Goal: Use online tool/utility: Utilize a website feature to perform a specific function

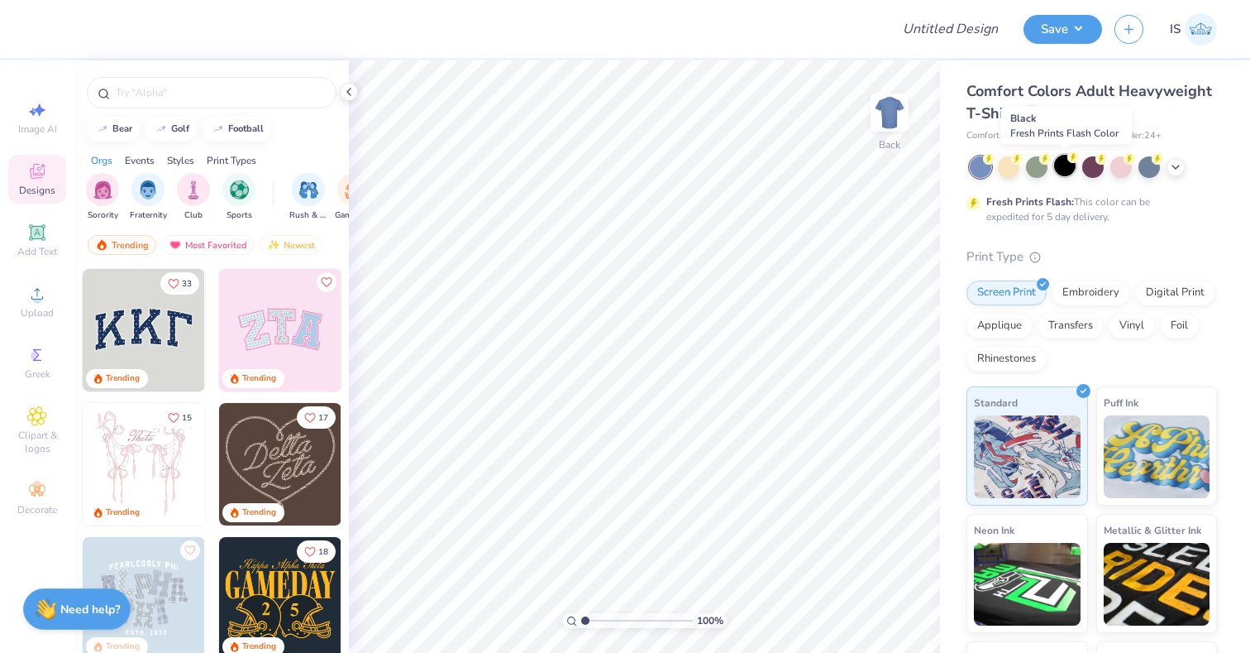
click at [1064, 170] on div at bounding box center [1065, 166] width 22 height 22
click at [36, 116] on icon at bounding box center [37, 110] width 20 height 20
select select "4"
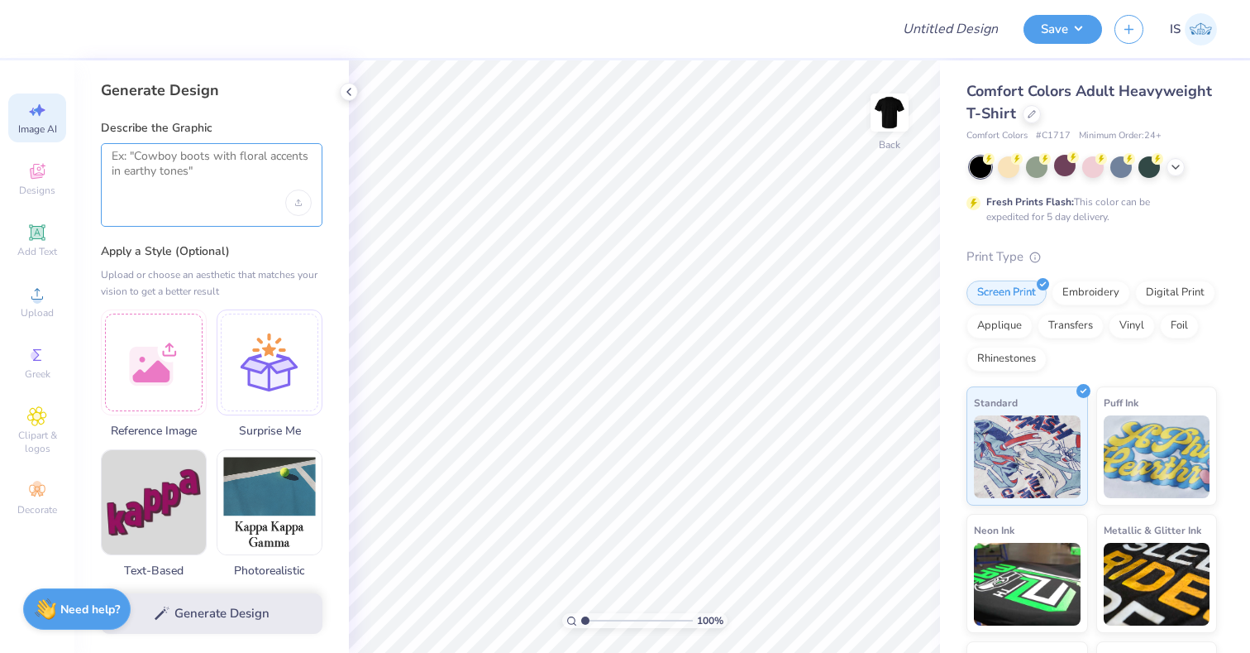
click at [181, 179] on textarea at bounding box center [212, 169] width 200 height 41
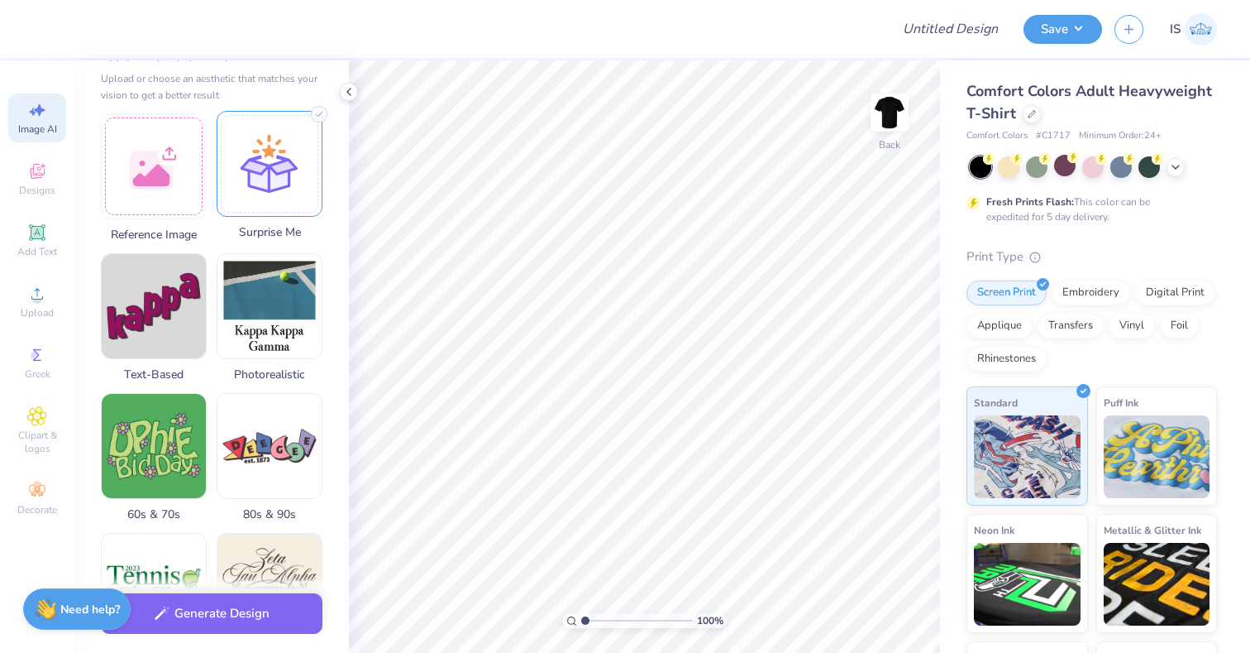
scroll to position [203, 0]
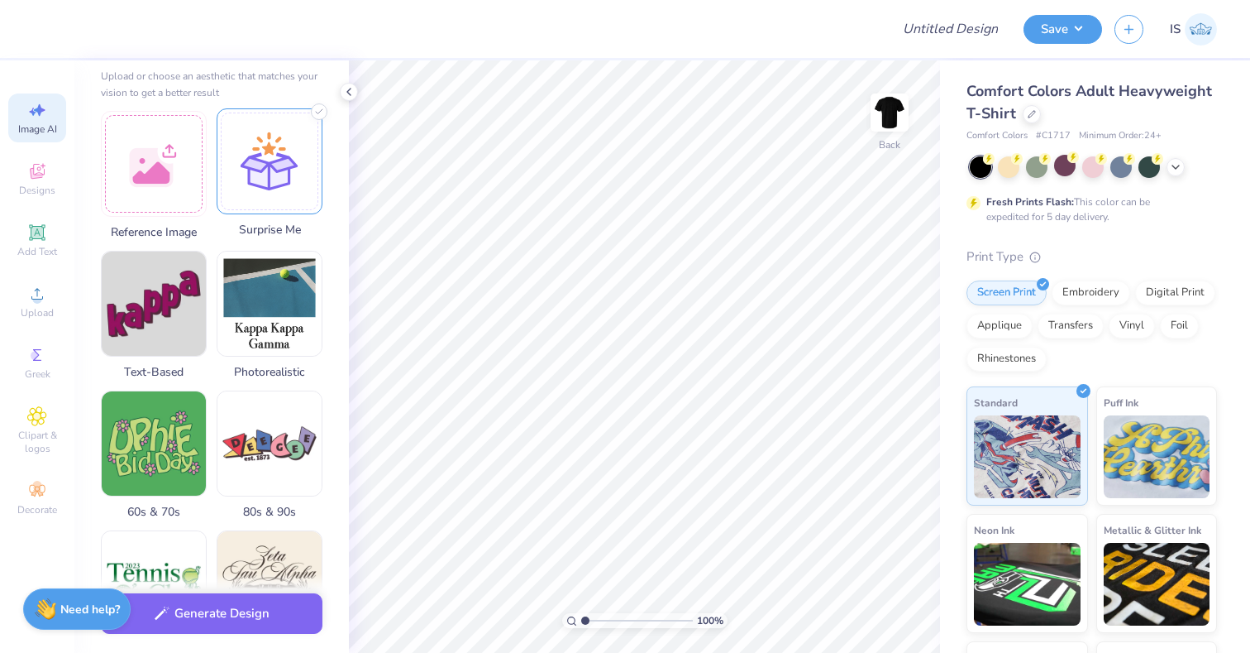
type textarea "this design is for Phi Kappa Sigma at UCR can you create a recruitment shirt fo…"
click at [294, 136] on div at bounding box center [270, 161] width 106 height 106
click at [218, 620] on button "Generate Design" at bounding box center [212, 609] width 222 height 41
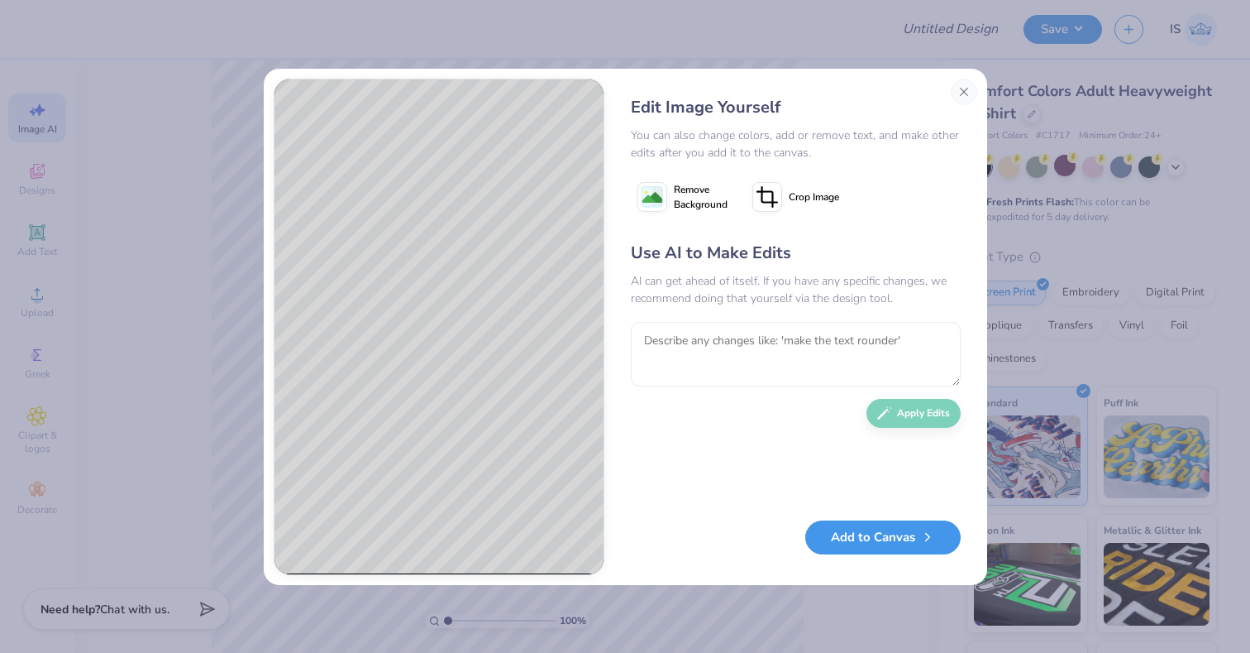
click at [858, 541] on button "Add to Canvas" at bounding box center [882, 537] width 155 height 34
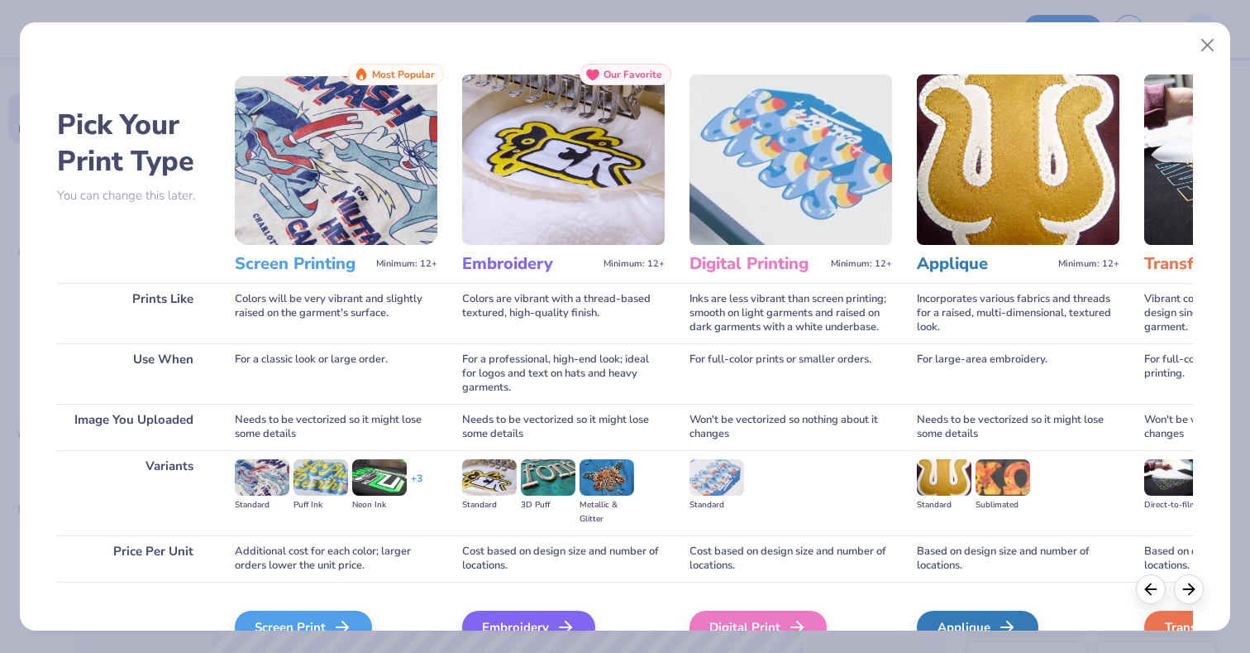
scroll to position [89, 0]
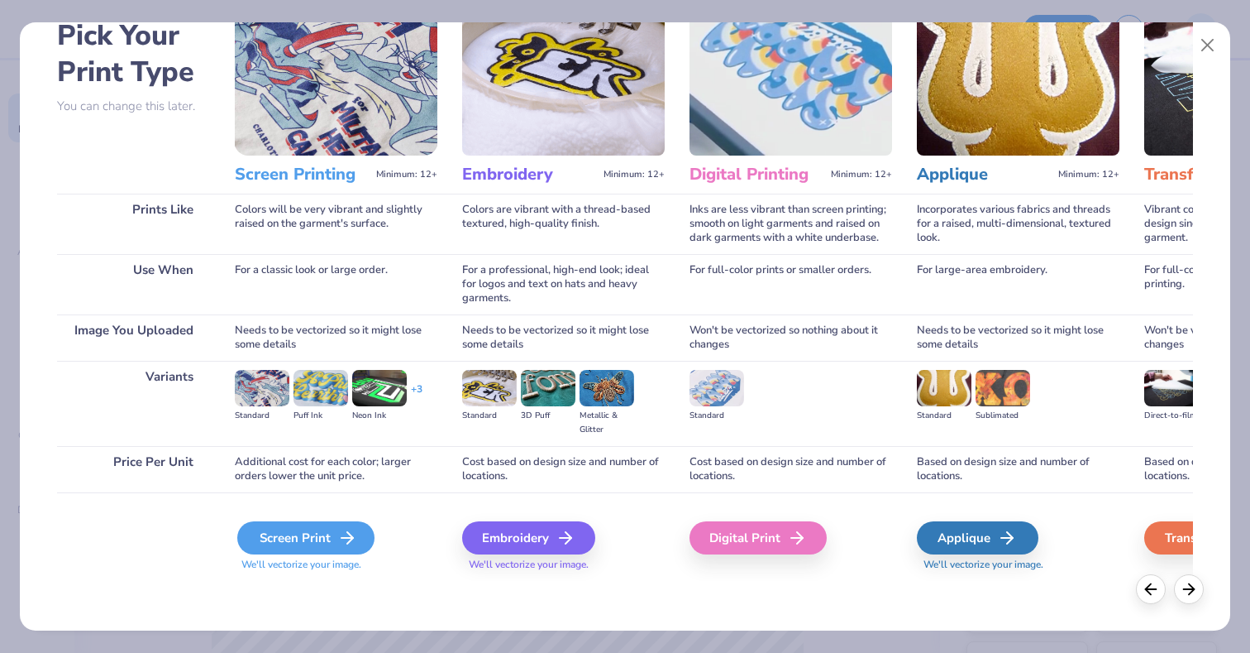
click at [307, 531] on div "Screen Print" at bounding box center [305, 537] width 137 height 33
click at [316, 539] on div "Screen Print" at bounding box center [305, 537] width 137 height 33
click at [327, 528] on div "Screen Print" at bounding box center [305, 537] width 137 height 33
